Goal: Book appointment/travel/reservation

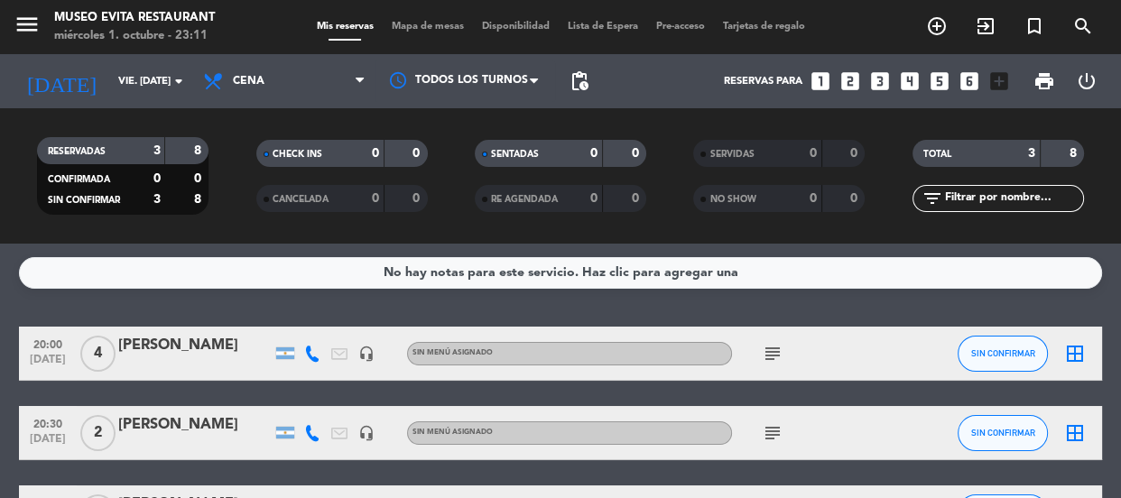
scroll to position [132, 0]
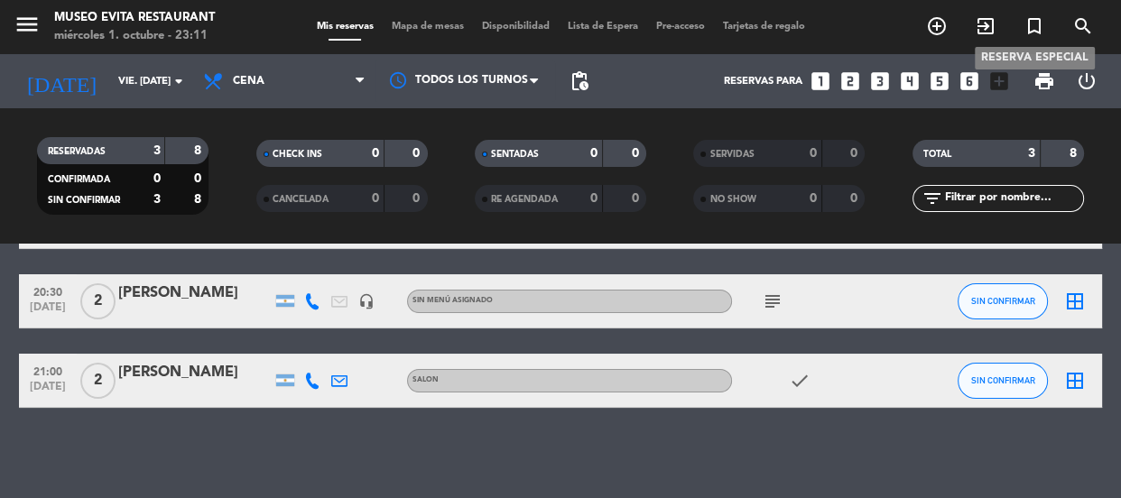
click at [1022, 32] on span "turned_in_not" at bounding box center [1034, 26] width 49 height 31
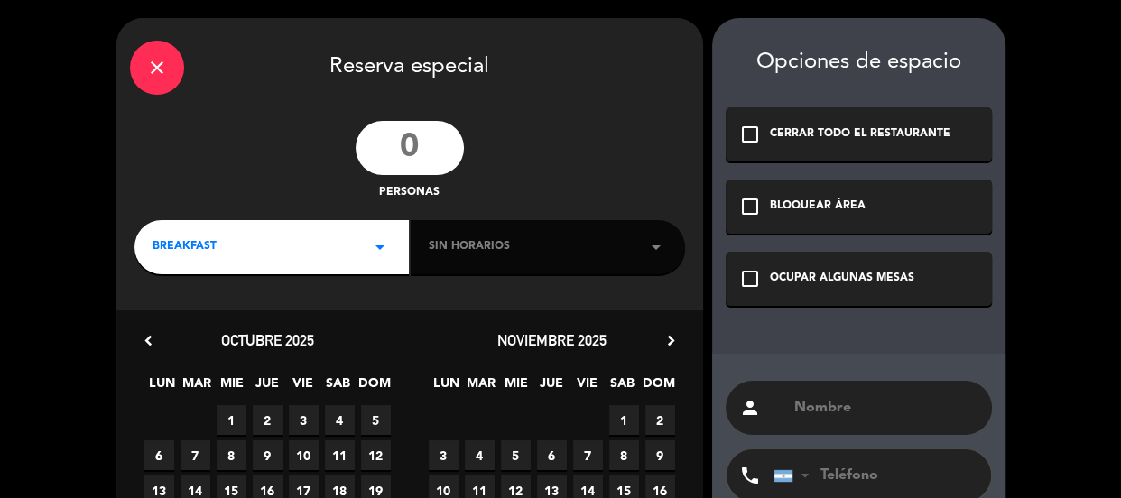
click at [434, 156] on input "number" at bounding box center [410, 148] width 108 height 54
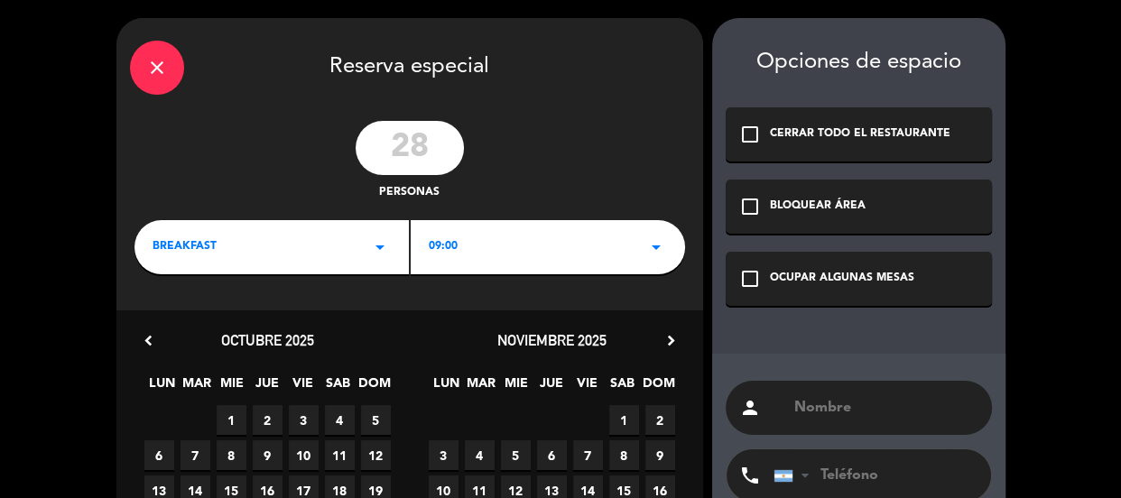
type input "28"
click at [368, 269] on div "BREAKFAST arrow_drop_down" at bounding box center [271, 247] width 274 height 54
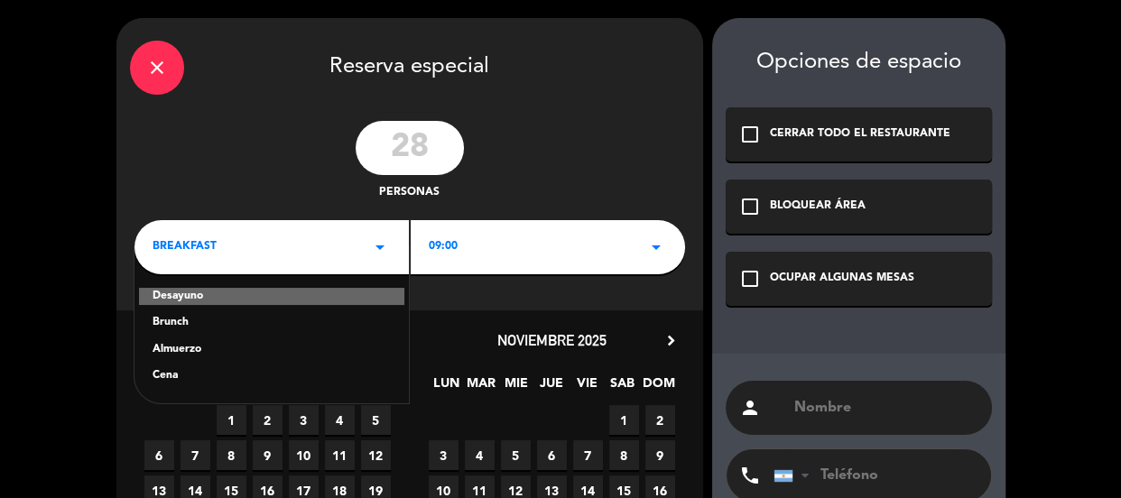
click at [268, 338] on div "Desayuno Brunch Almuerzo Cena" at bounding box center [271, 325] width 274 height 156
click at [268, 328] on div "Brunch" at bounding box center [272, 323] width 238 height 18
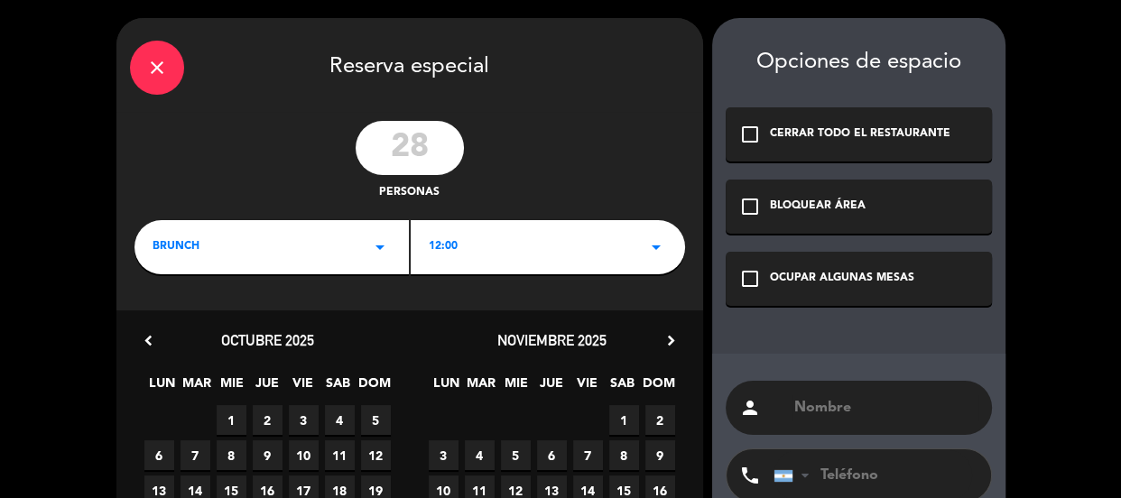
click at [661, 238] on icon "arrow_drop_down" at bounding box center [656, 247] width 22 height 22
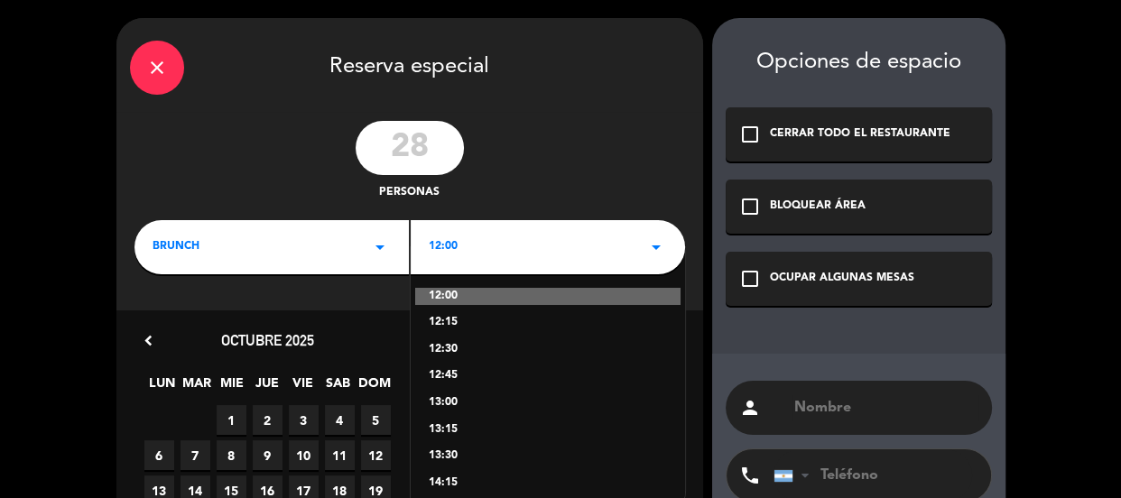
click at [449, 396] on div "13:00" at bounding box center [548, 403] width 238 height 18
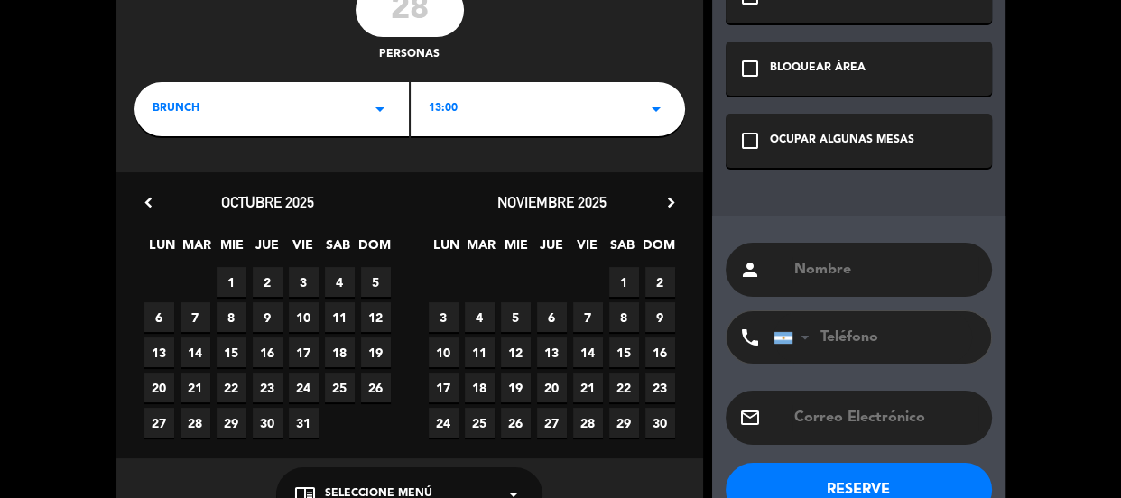
scroll to position [163, 0]
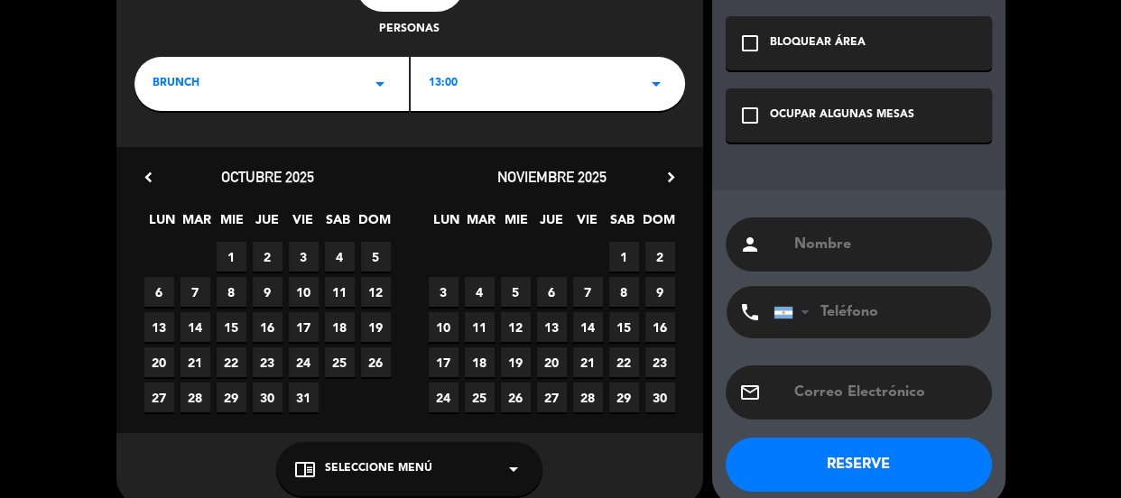
click at [338, 361] on span "25" at bounding box center [340, 362] width 30 height 30
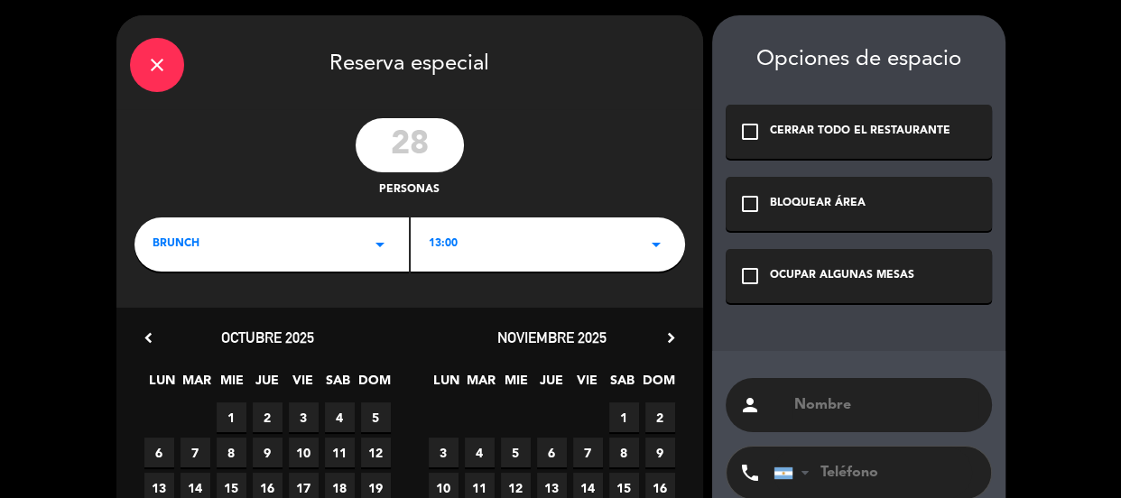
scroll to position [0, 0]
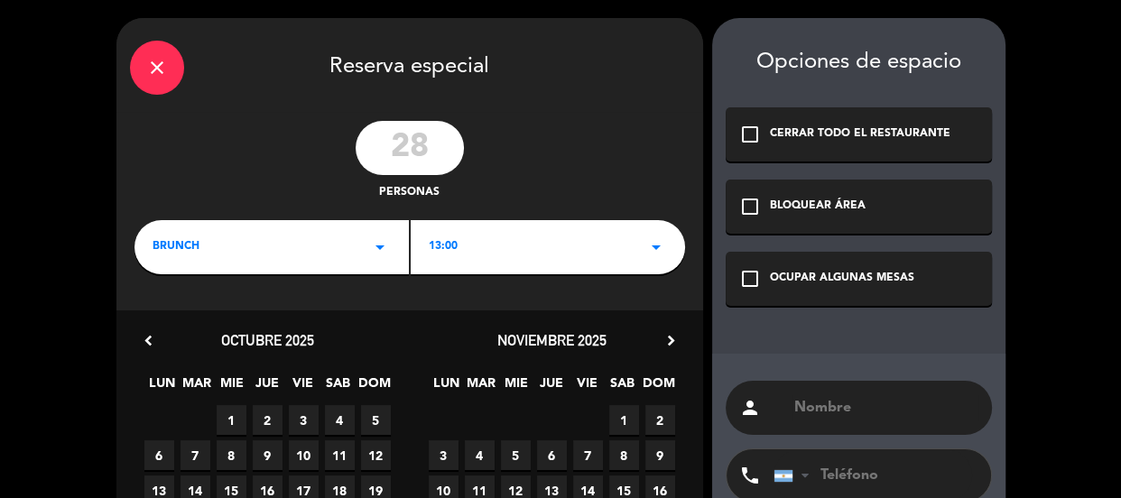
click at [839, 272] on div "OCUPAR ALGUNAS MESAS" at bounding box center [842, 279] width 144 height 18
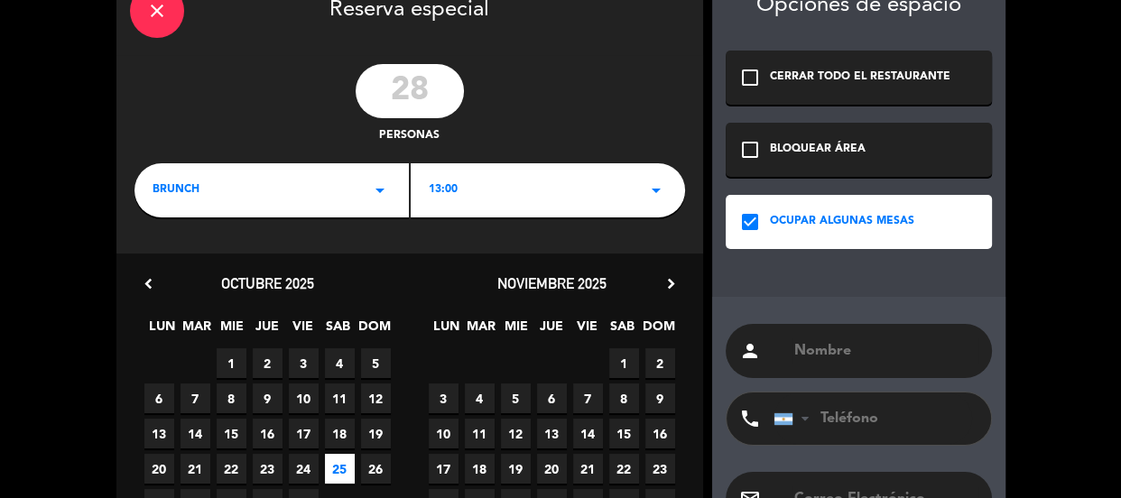
scroll to position [81, 0]
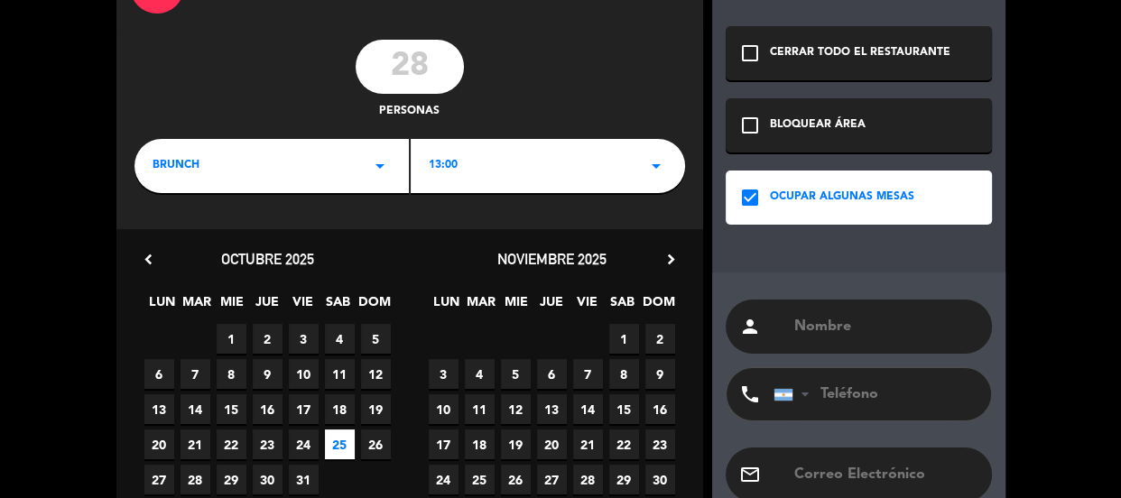
click at [829, 337] on div "person" at bounding box center [859, 327] width 266 height 54
click at [836, 328] on input "text" at bounding box center [885, 326] width 186 height 25
paste input "[PERSON_NAME]"
type input "[PERSON_NAME]"
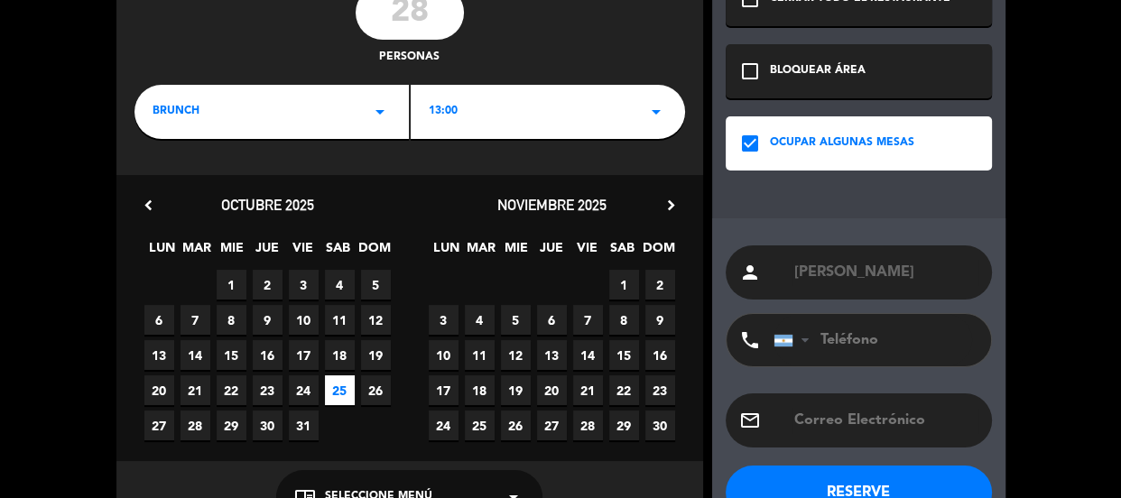
scroll to position [163, 0]
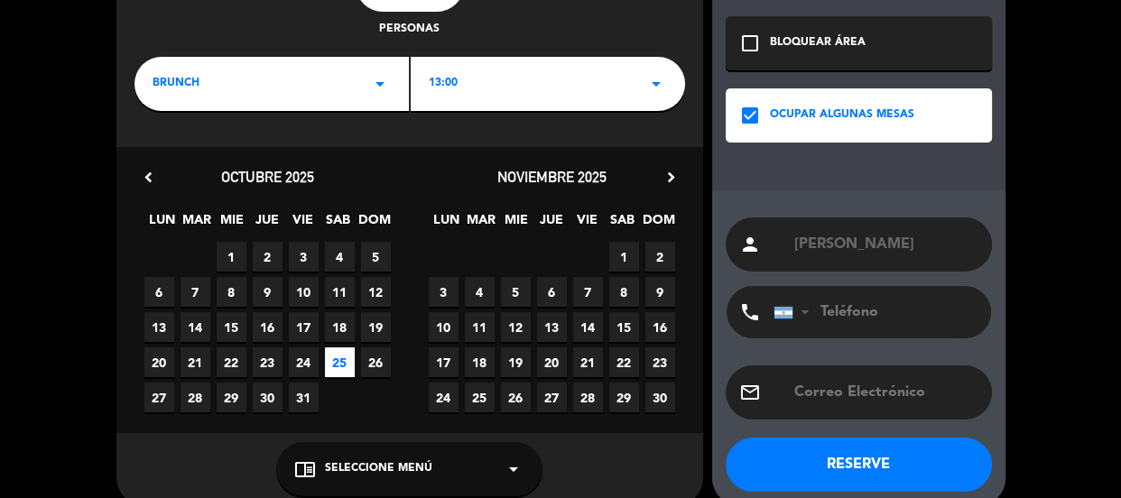
click at [867, 469] on button "RESERVE" at bounding box center [859, 465] width 266 height 54
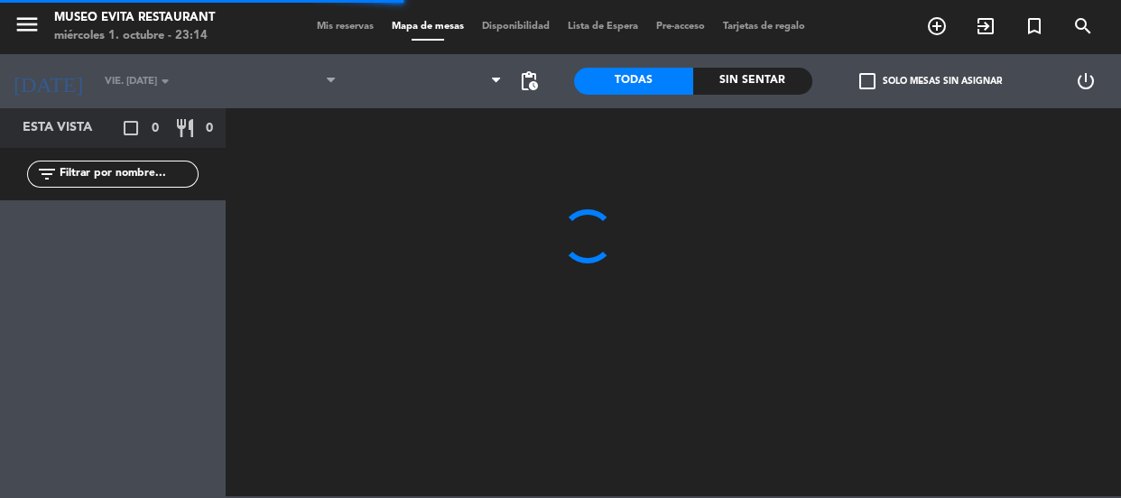
type input "sáb. [DATE]"
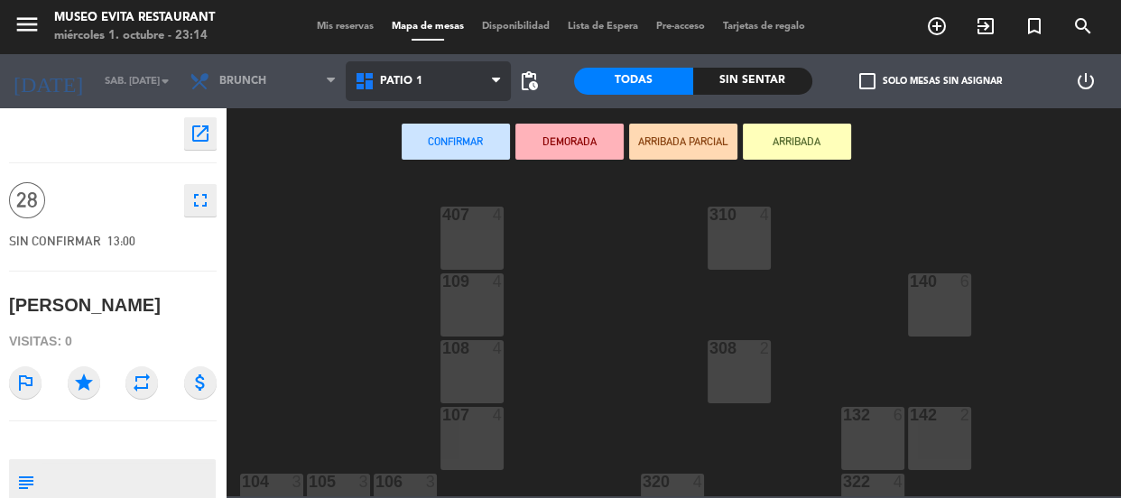
click at [390, 80] on span "Patio 1" at bounding box center [401, 81] width 42 height 13
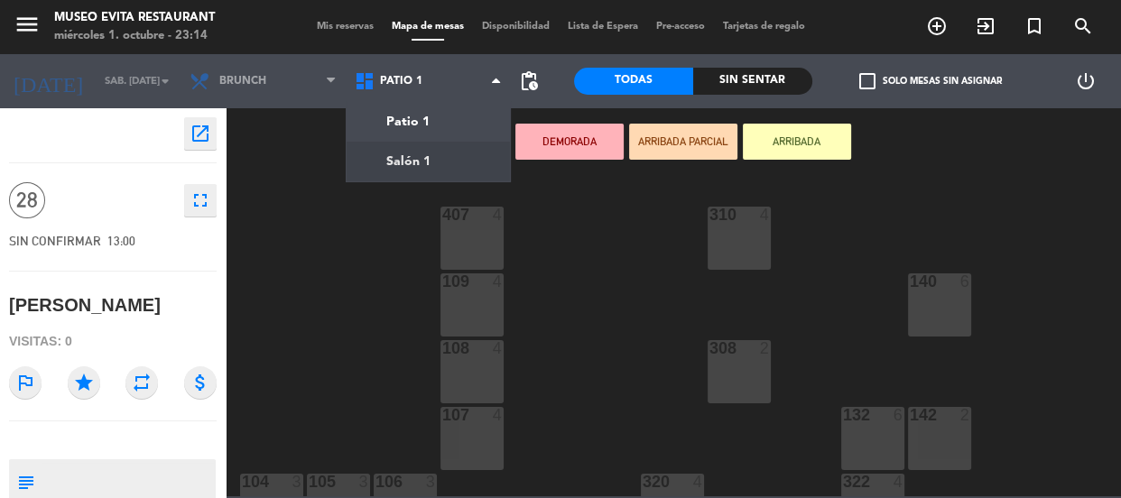
drag, startPoint x: 426, startPoint y: 162, endPoint x: 428, endPoint y: 171, distance: 10.1
click at [427, 166] on ng-component "menu [GEOGRAPHIC_DATA] miércoles 1. octubre - 23:14 Mis reservas Mapa de mesas …" at bounding box center [560, 248] width 1121 height 496
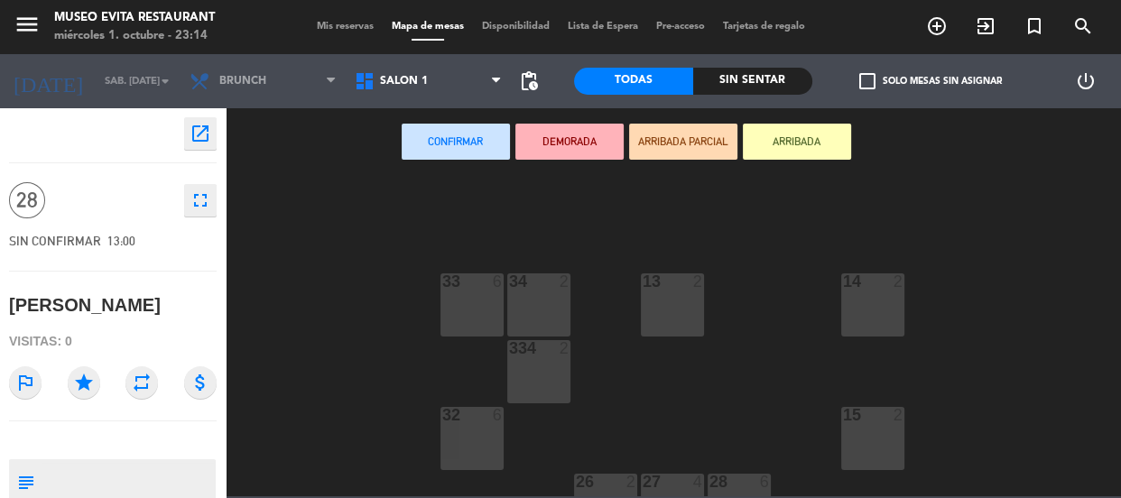
click at [499, 294] on div "33 6" at bounding box center [471, 304] width 63 height 63
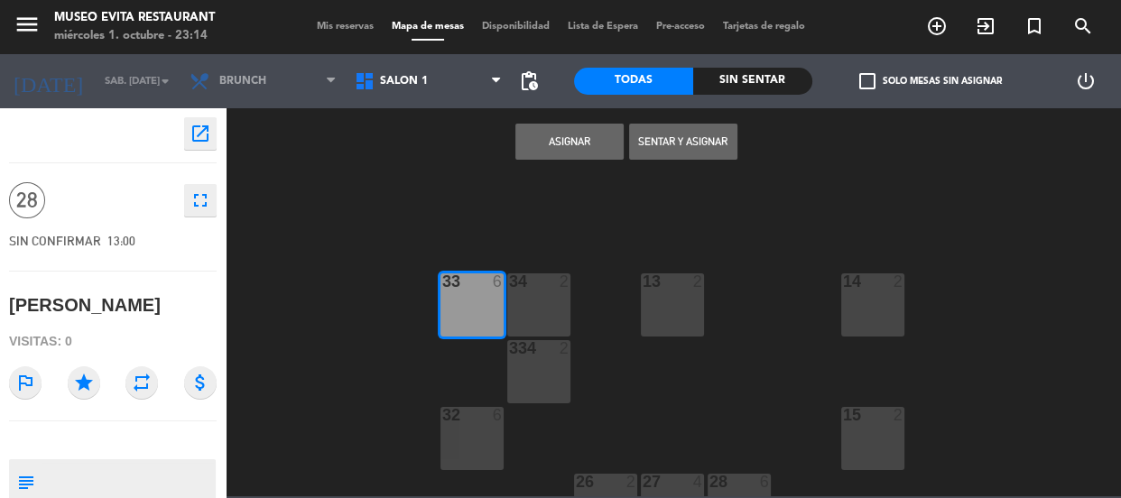
click at [680, 135] on button "Sentar y Asignar" at bounding box center [683, 142] width 108 height 36
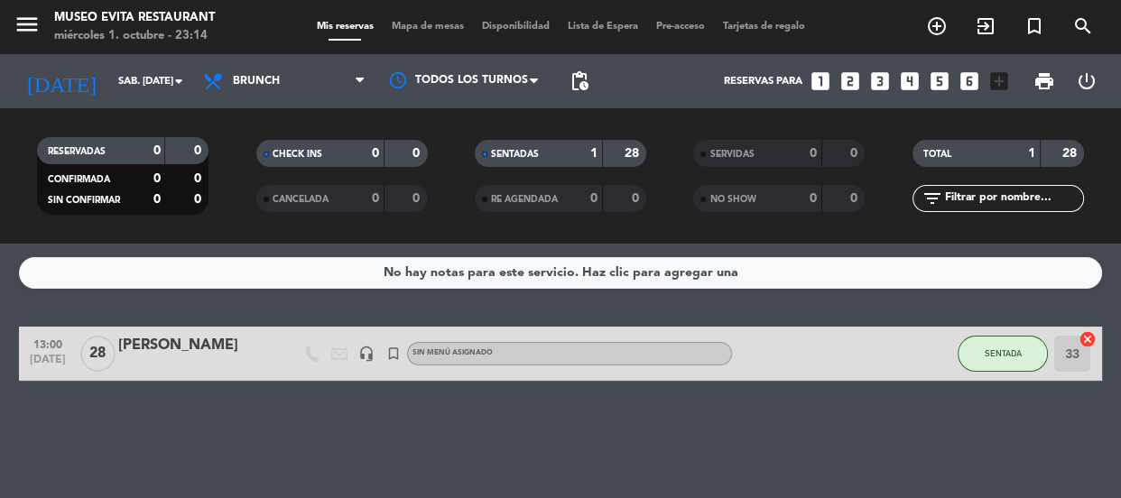
click at [139, 349] on div "[PERSON_NAME]" at bounding box center [194, 345] width 153 height 23
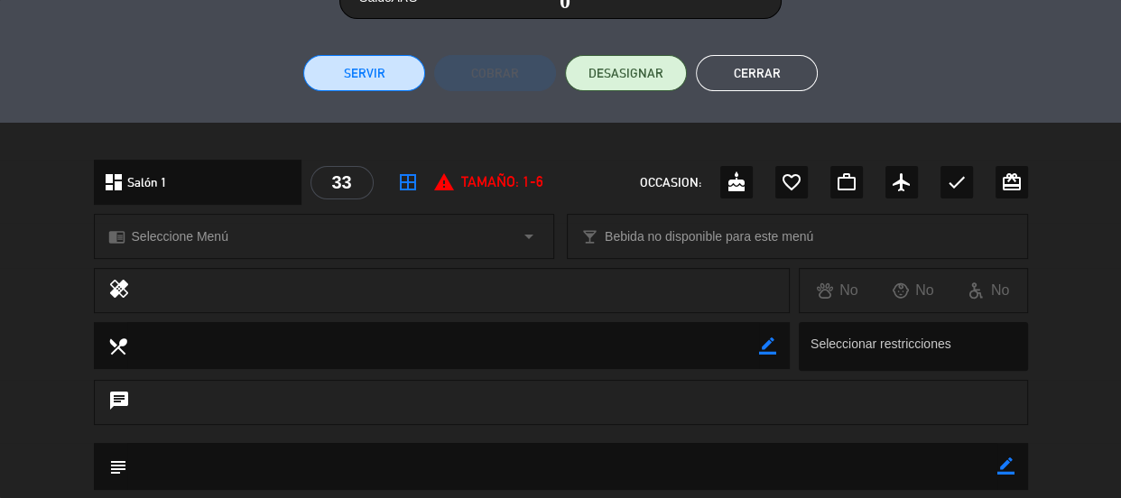
scroll to position [163, 0]
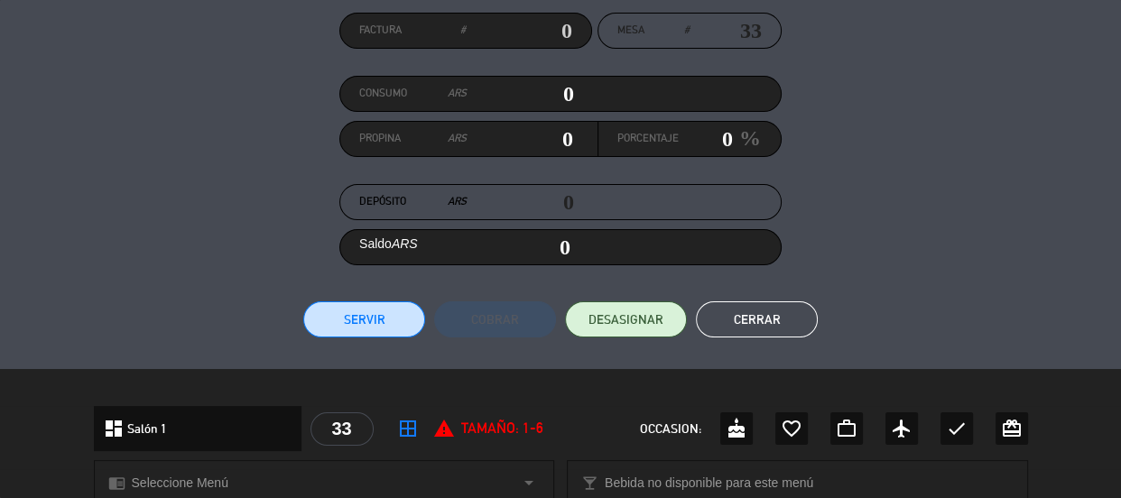
click at [723, 312] on button "Cerrar" at bounding box center [757, 319] width 122 height 36
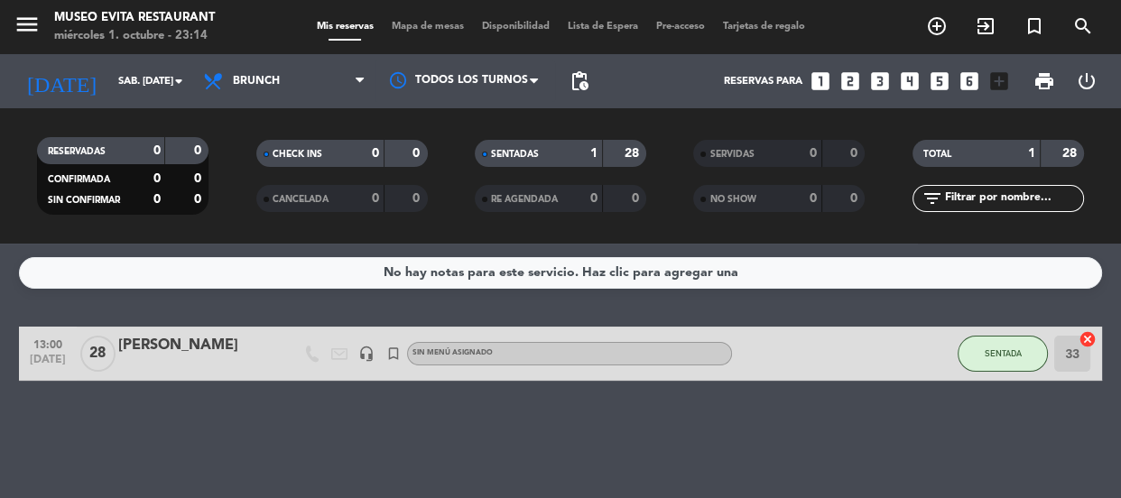
click at [88, 343] on span "28" at bounding box center [97, 354] width 35 height 36
click at [72, 343] on div "13:00 [DATE]" at bounding box center [48, 353] width 58 height 53
click at [198, 343] on div "[PERSON_NAME]" at bounding box center [194, 345] width 153 height 23
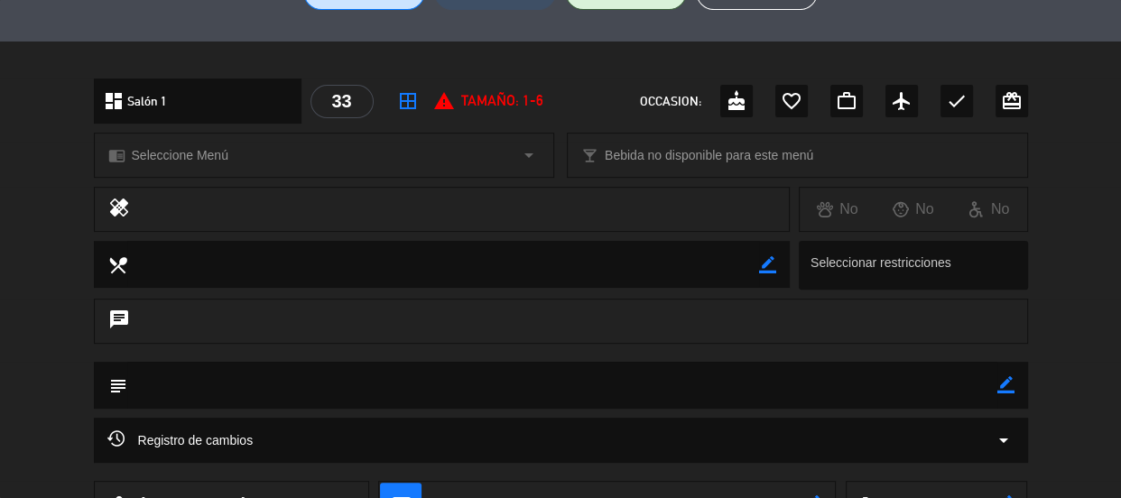
scroll to position [492, 0]
click at [771, 257] on icon "border_color" at bounding box center [767, 263] width 17 height 17
click at [696, 264] on textarea at bounding box center [443, 263] width 632 height 46
type textarea "4"
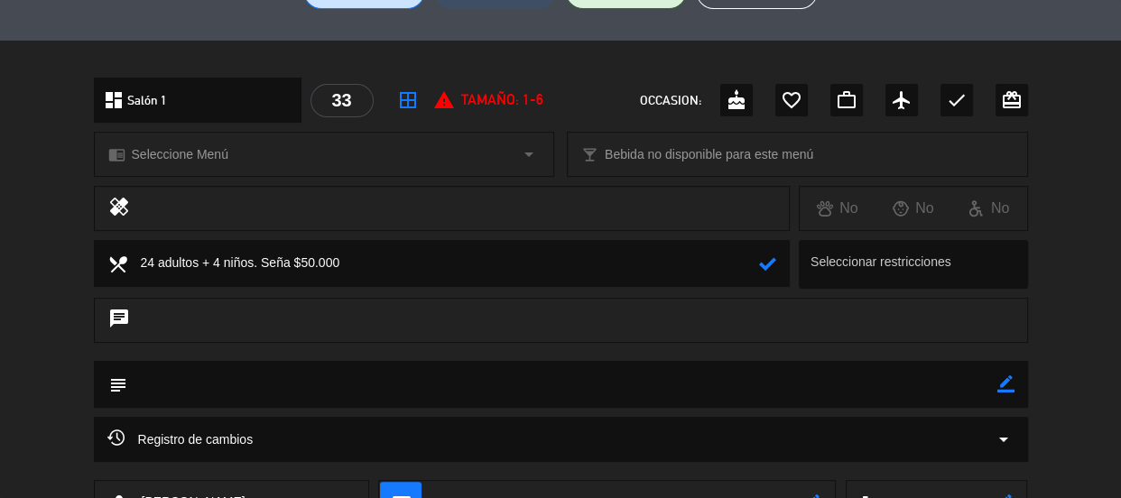
click at [767, 261] on icon at bounding box center [767, 263] width 17 height 17
click at [766, 262] on icon "border_color" at bounding box center [767, 263] width 17 height 17
click at [695, 263] on textarea at bounding box center [443, 263] width 632 height 46
click at [773, 261] on icon at bounding box center [767, 263] width 17 height 17
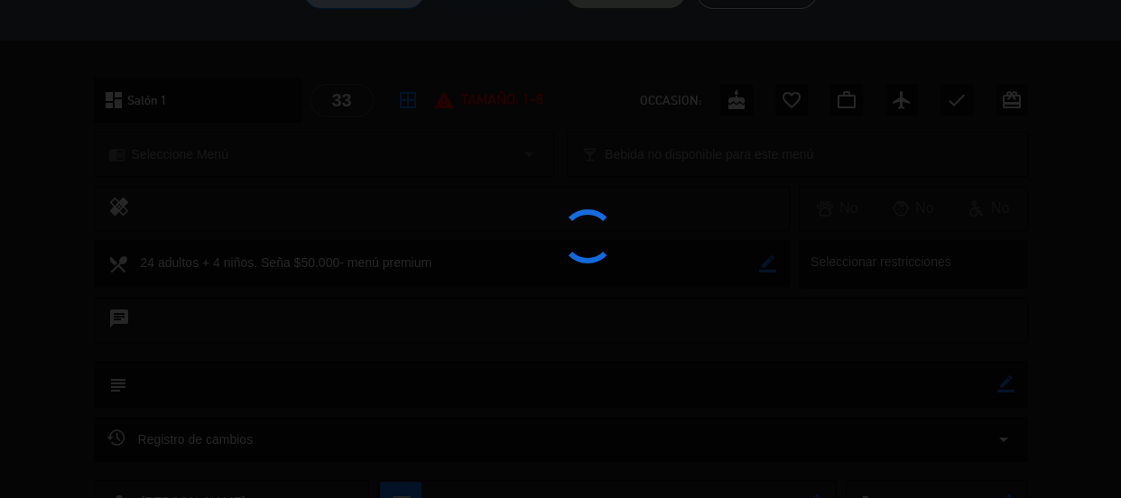
type textarea "24 adultos + 4 niños. Seña $50.000- menú premium"
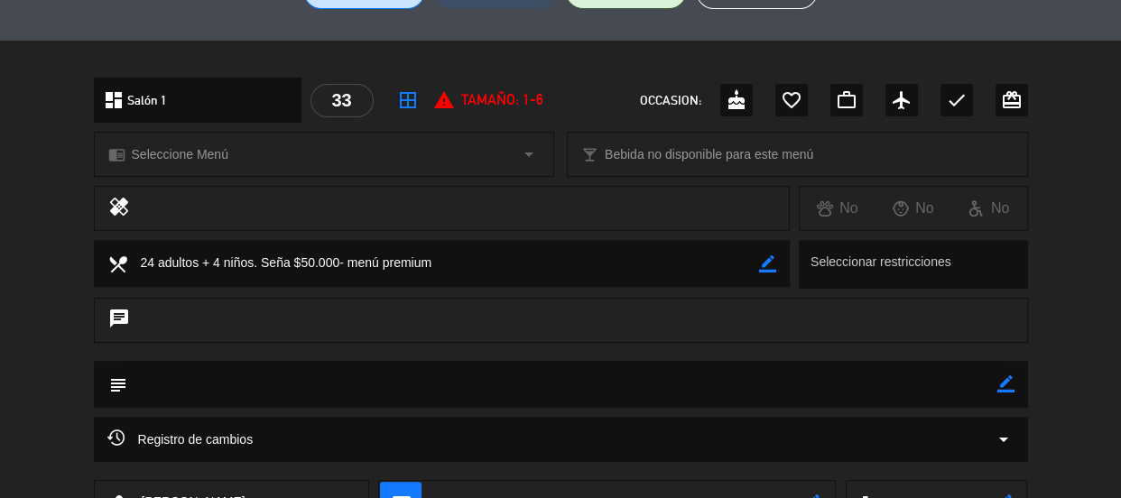
scroll to position [246, 0]
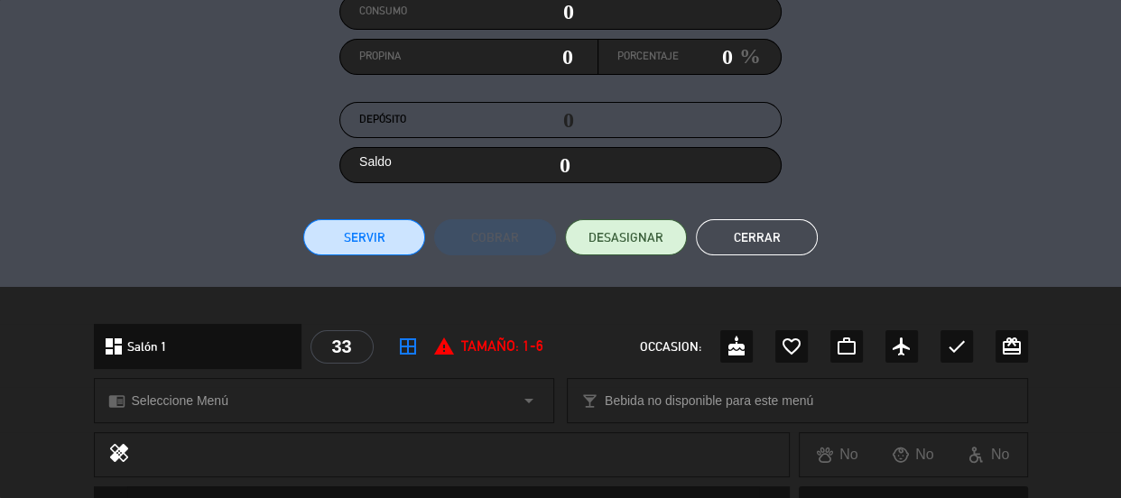
click at [783, 235] on button "Cerrar" at bounding box center [757, 237] width 122 height 36
